Goal: Find specific page/section: Find specific page/section

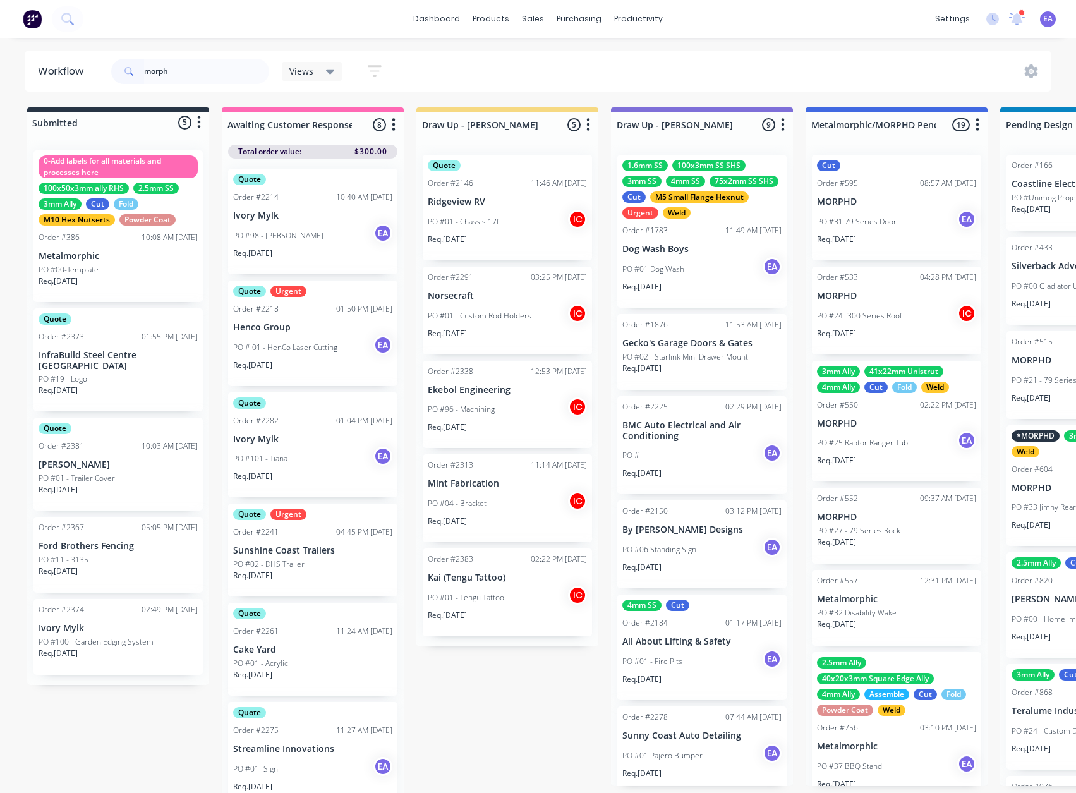
type input "morphd"
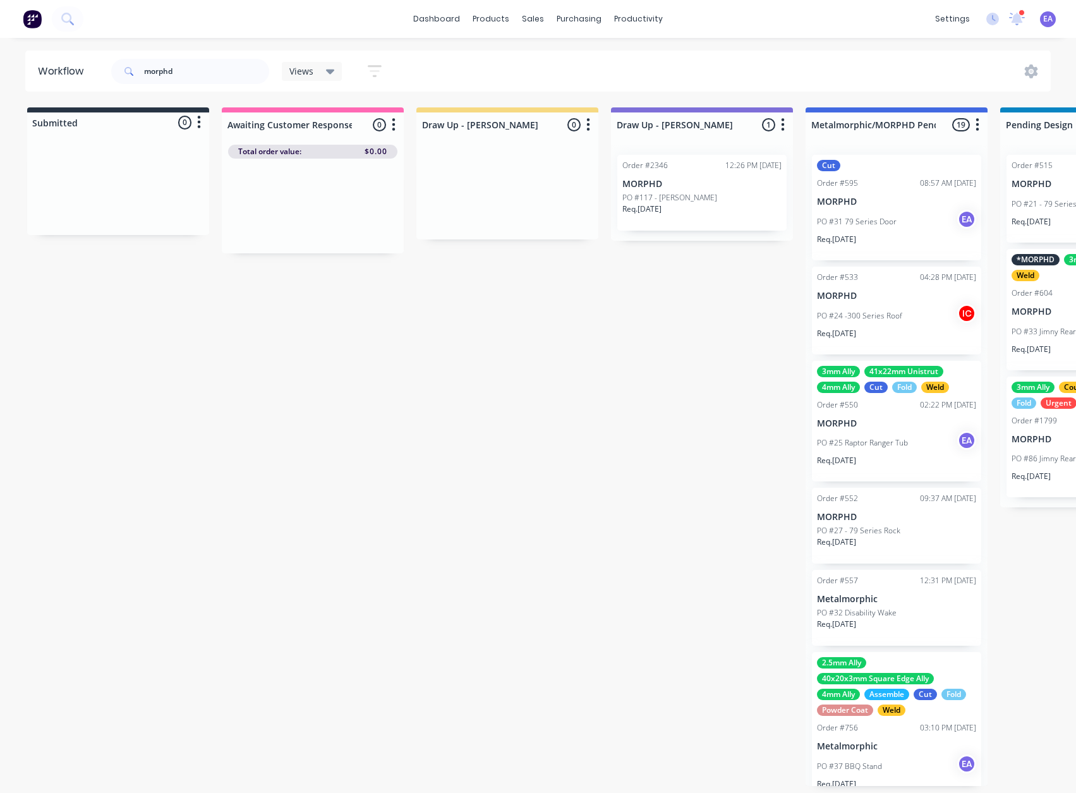
scroll to position [3, 4193]
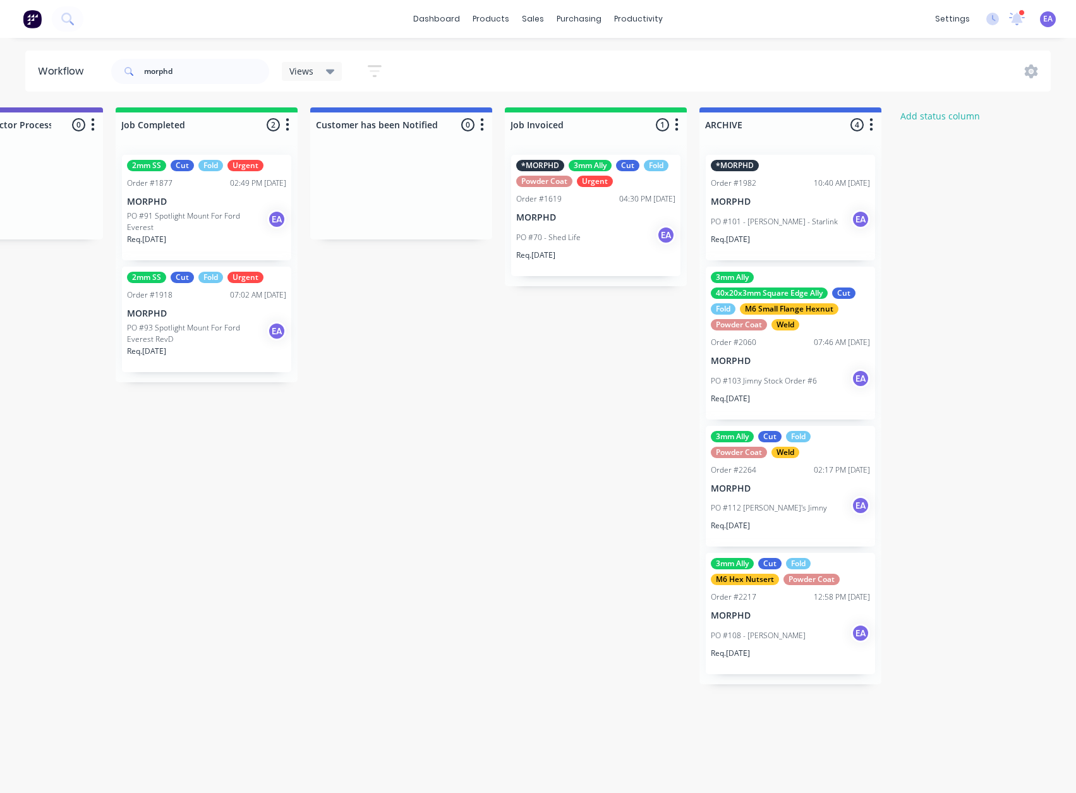
drag, startPoint x: 578, startPoint y: 413, endPoint x: 890, endPoint y: 420, distance: 312.2
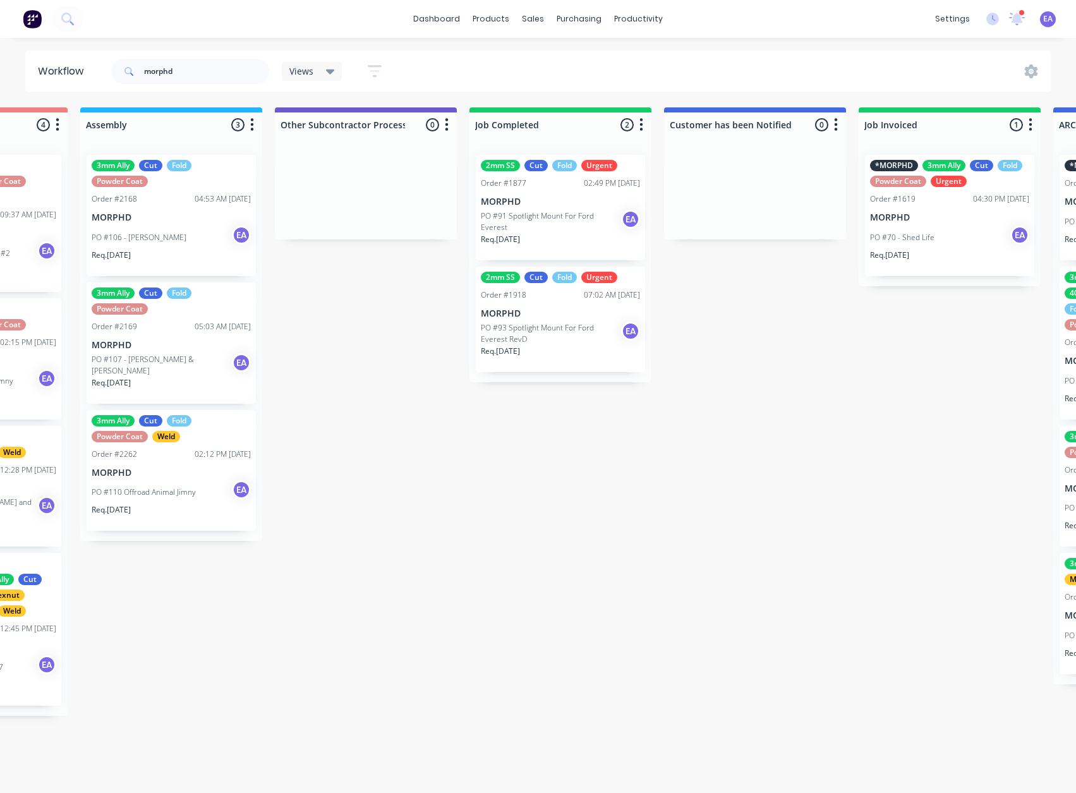
scroll to position [3, 3658]
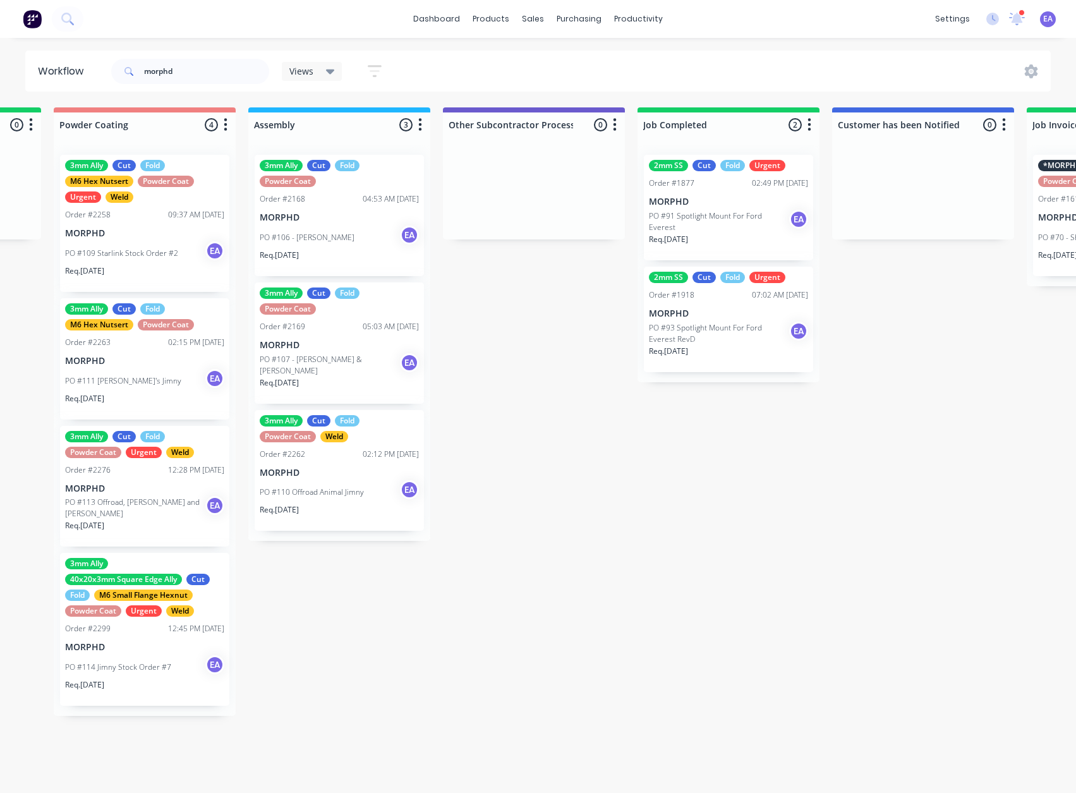
drag, startPoint x: 530, startPoint y: 390, endPoint x: 522, endPoint y: 392, distance: 7.8
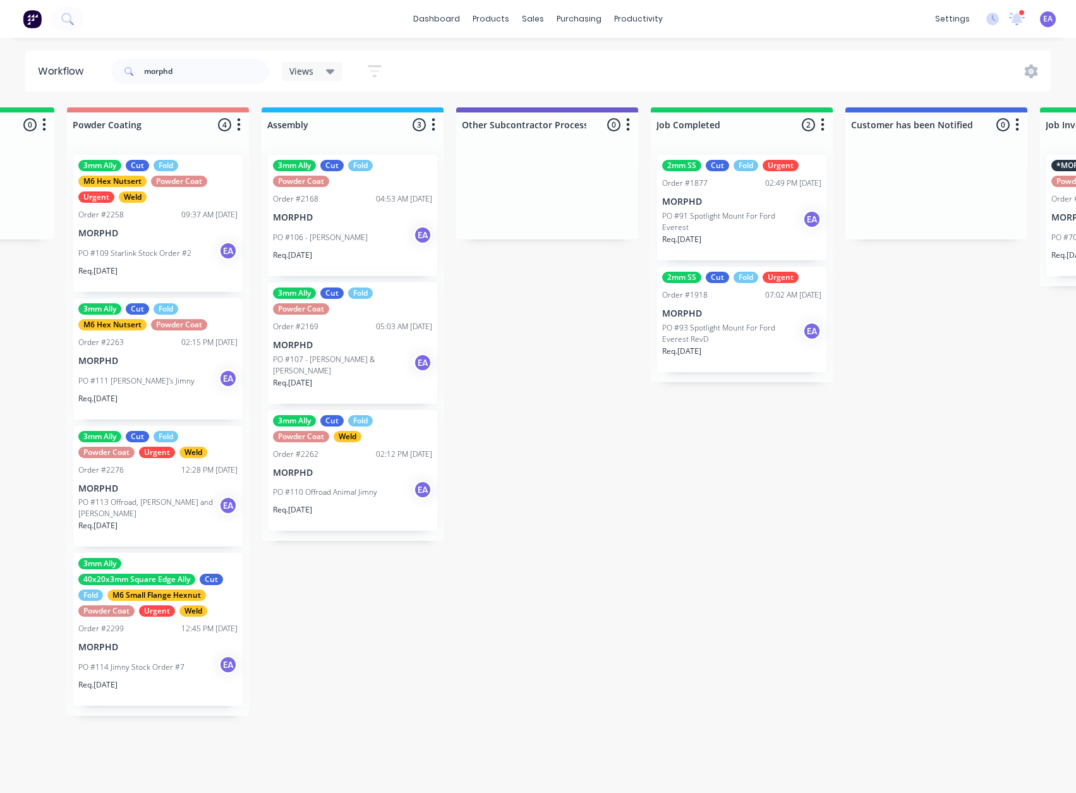
click at [334, 340] on p "MORPHD" at bounding box center [352, 345] width 159 height 11
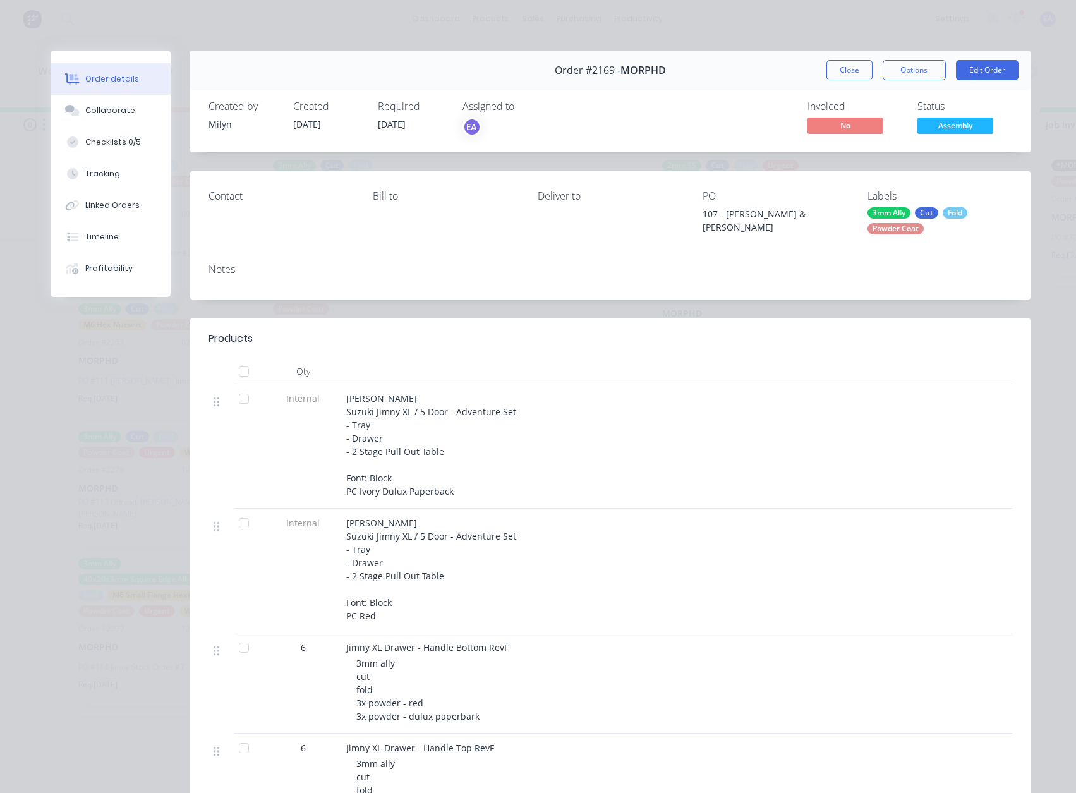
scroll to position [0, 3658]
click at [74, 143] on div at bounding box center [72, 141] width 19 height 11
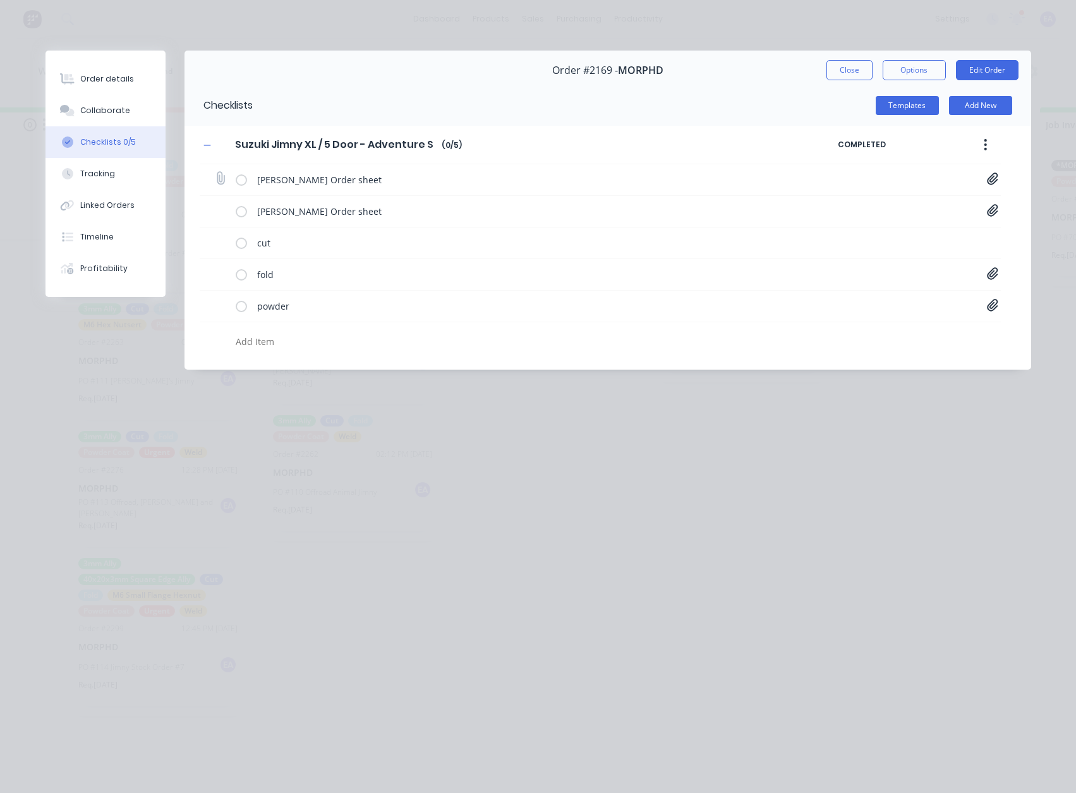
click at [991, 179] on icon at bounding box center [992, 179] width 11 height 13
click at [899, 213] on link "Jimny XL Tray Setup - Order Sheet[A] - 1055 [PERSON_NAME].pdf" at bounding box center [891, 206] width 147 height 13
click at [857, 68] on button "Close" at bounding box center [849, 70] width 46 height 20
type textarea "x"
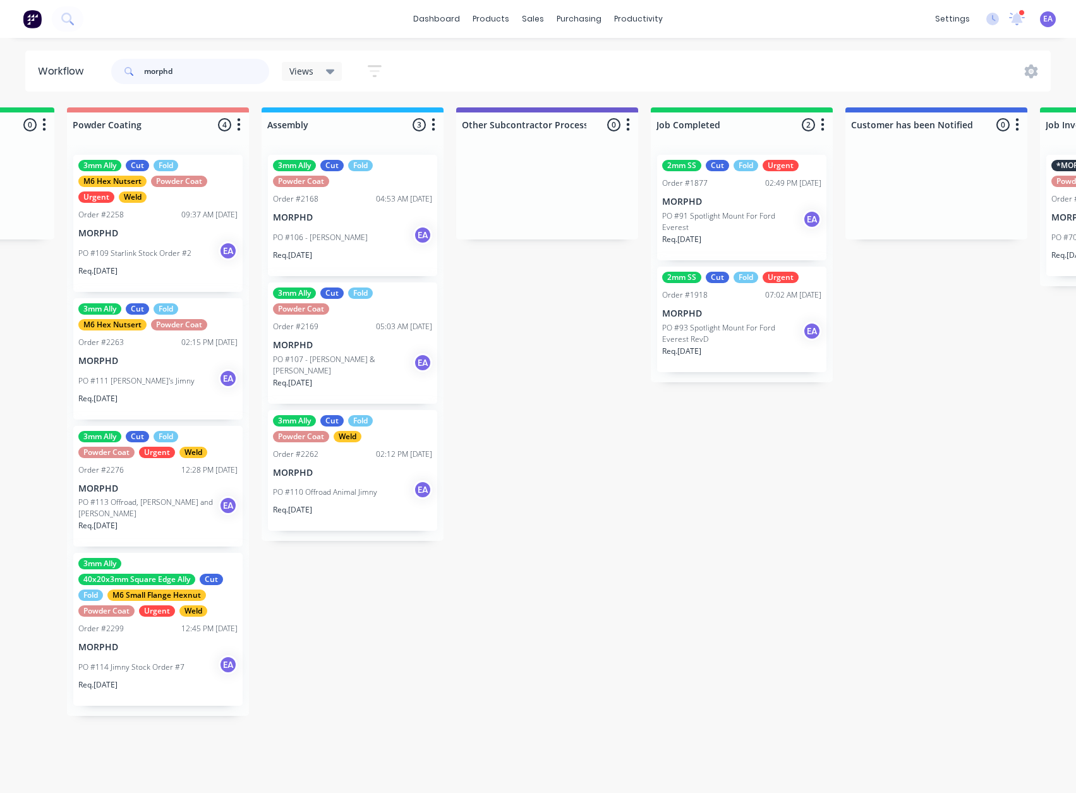
drag, startPoint x: 183, startPoint y: 75, endPoint x: 71, endPoint y: 88, distance: 112.7
click at [71, 88] on header "Workflow morphd Views Save new view None (Default) edit [PERSON_NAME] edit [PER…" at bounding box center [538, 71] width 1026 height 41
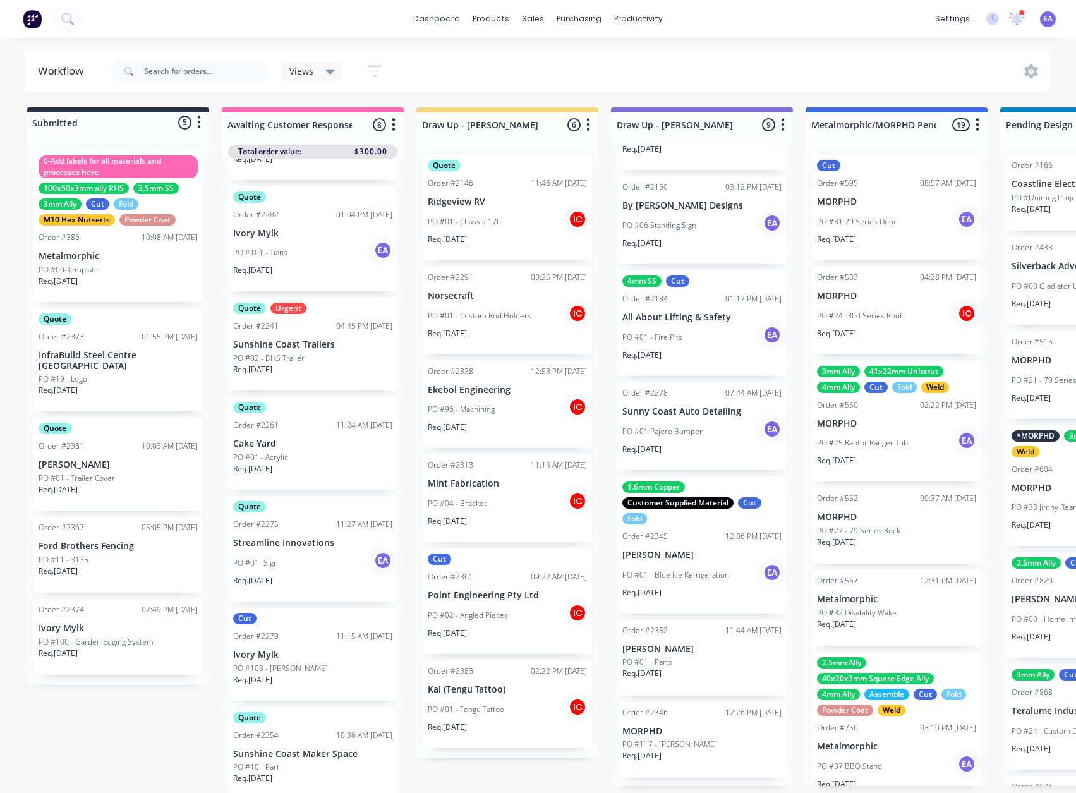
scroll to position [332, 0]
click at [710, 585] on div "PO #01 - Blue Ice Refrigeration EA" at bounding box center [701, 573] width 159 height 24
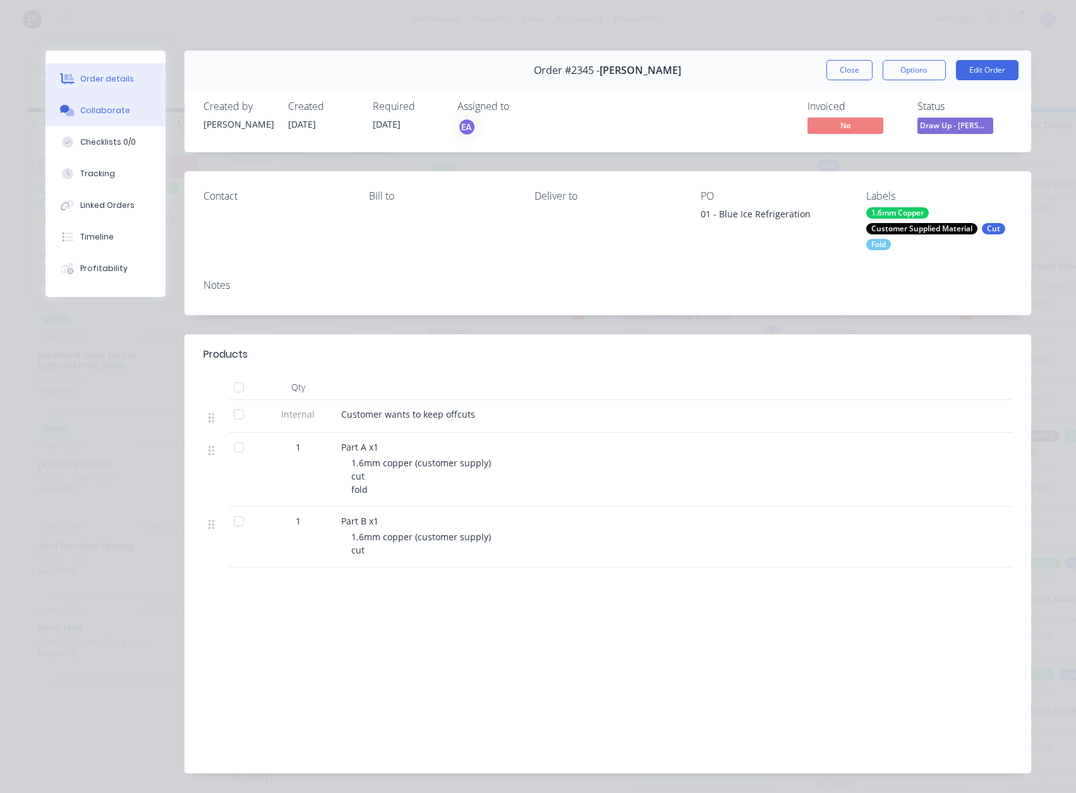
click at [104, 103] on button "Collaborate" at bounding box center [105, 111] width 120 height 32
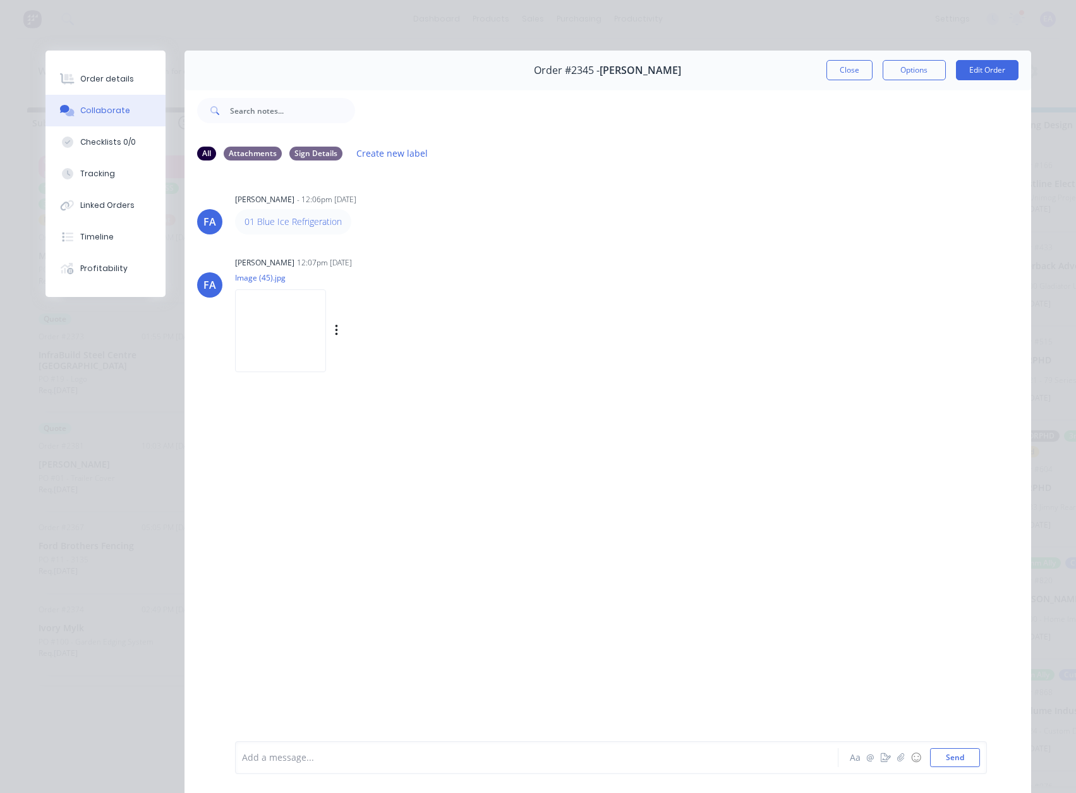
click at [280, 358] on img at bounding box center [280, 330] width 91 height 83
